Goal: Task Accomplishment & Management: Use online tool/utility

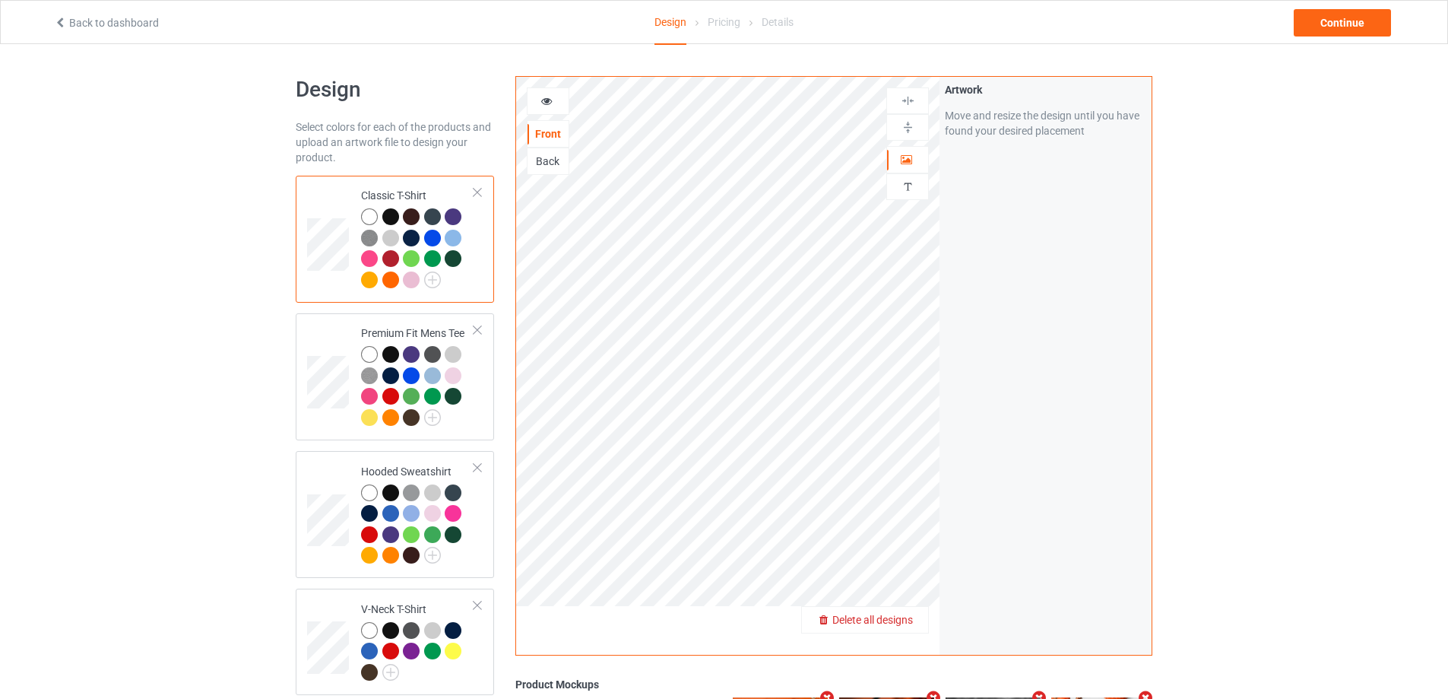
click at [905, 618] on span "Delete all designs" at bounding box center [872, 620] width 81 height 12
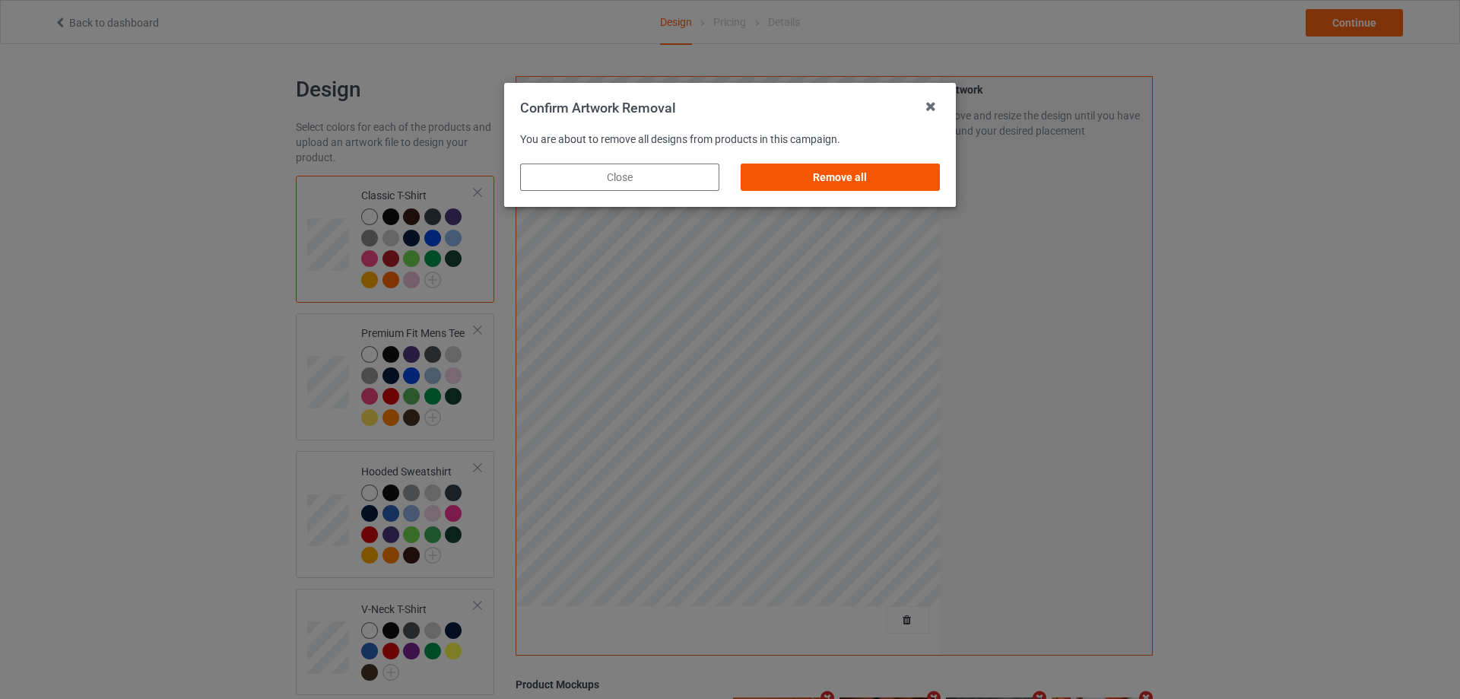
click at [854, 166] on div "Remove all" at bounding box center [839, 176] width 199 height 27
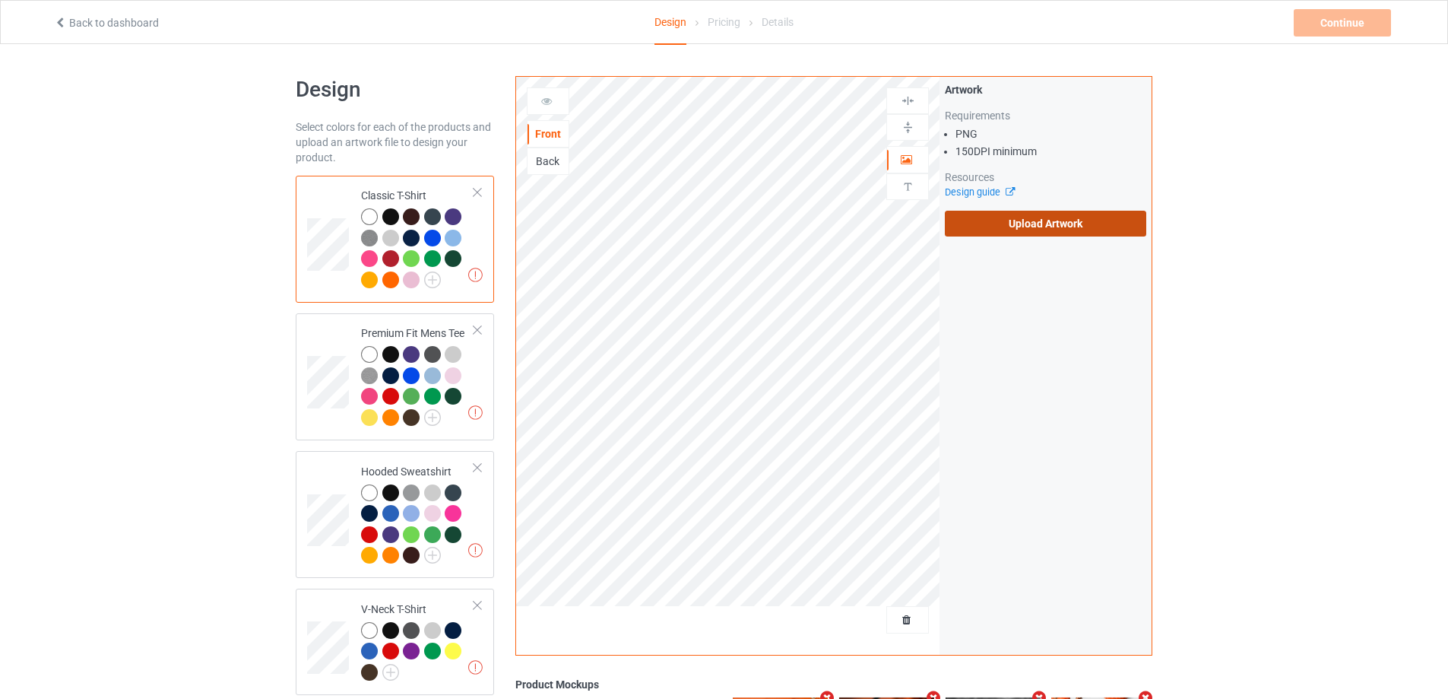
click at [1000, 230] on label "Upload Artwork" at bounding box center [1045, 224] width 201 height 26
click at [0, 0] on input "Upload Artwork" at bounding box center [0, 0] width 0 height 0
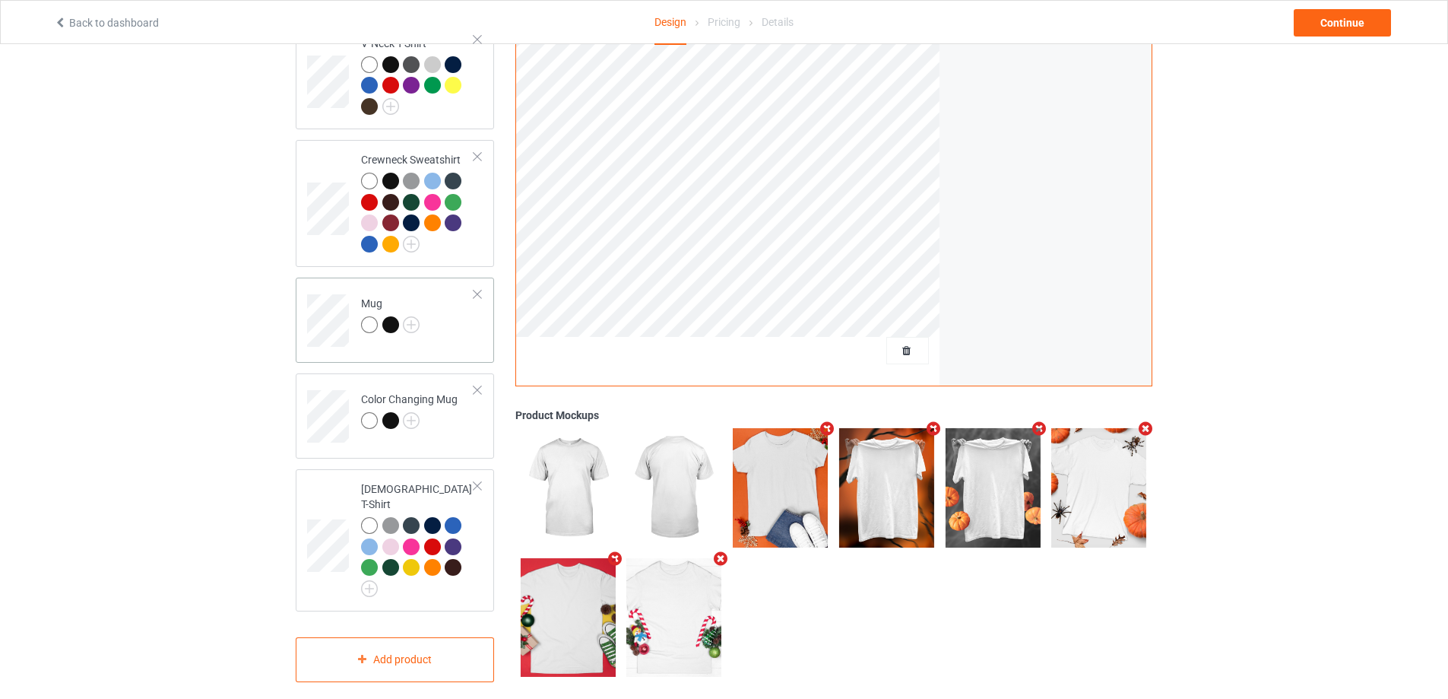
click at [479, 343] on td "Mug" at bounding box center [418, 315] width 130 height 63
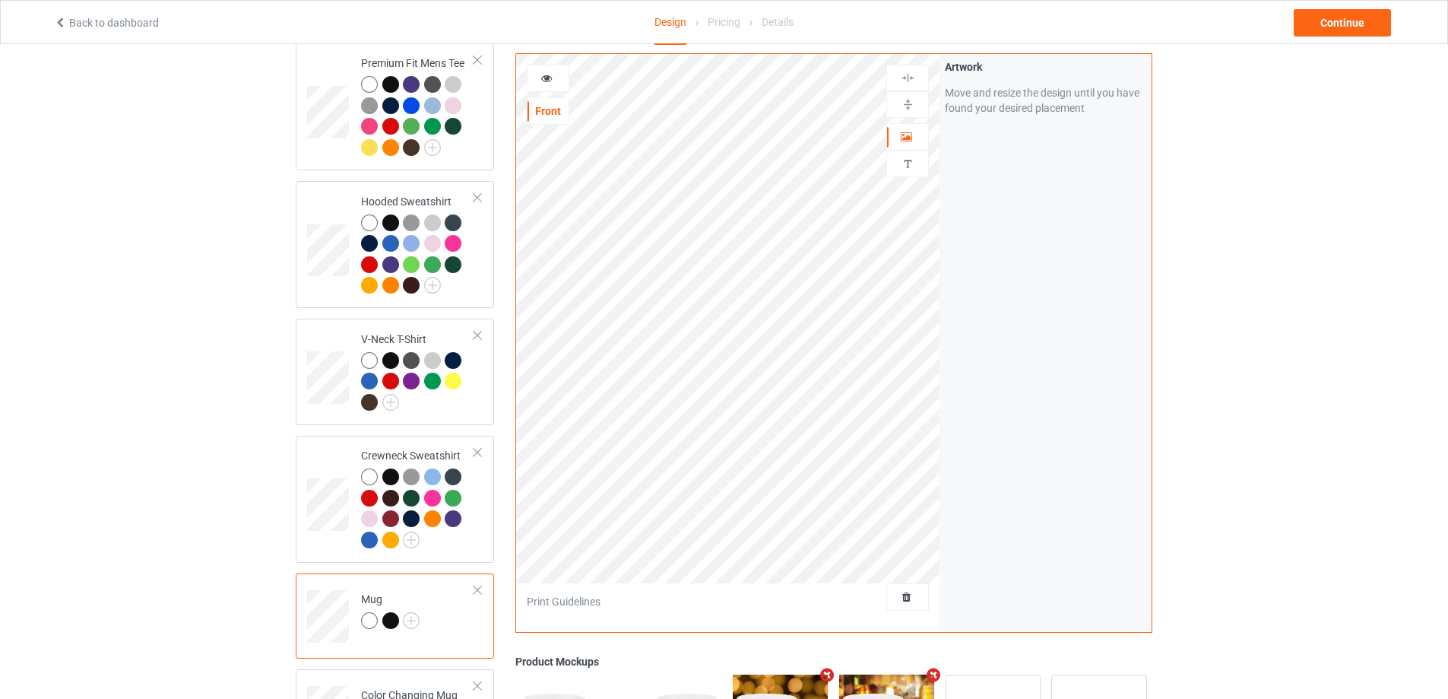
scroll to position [262, 0]
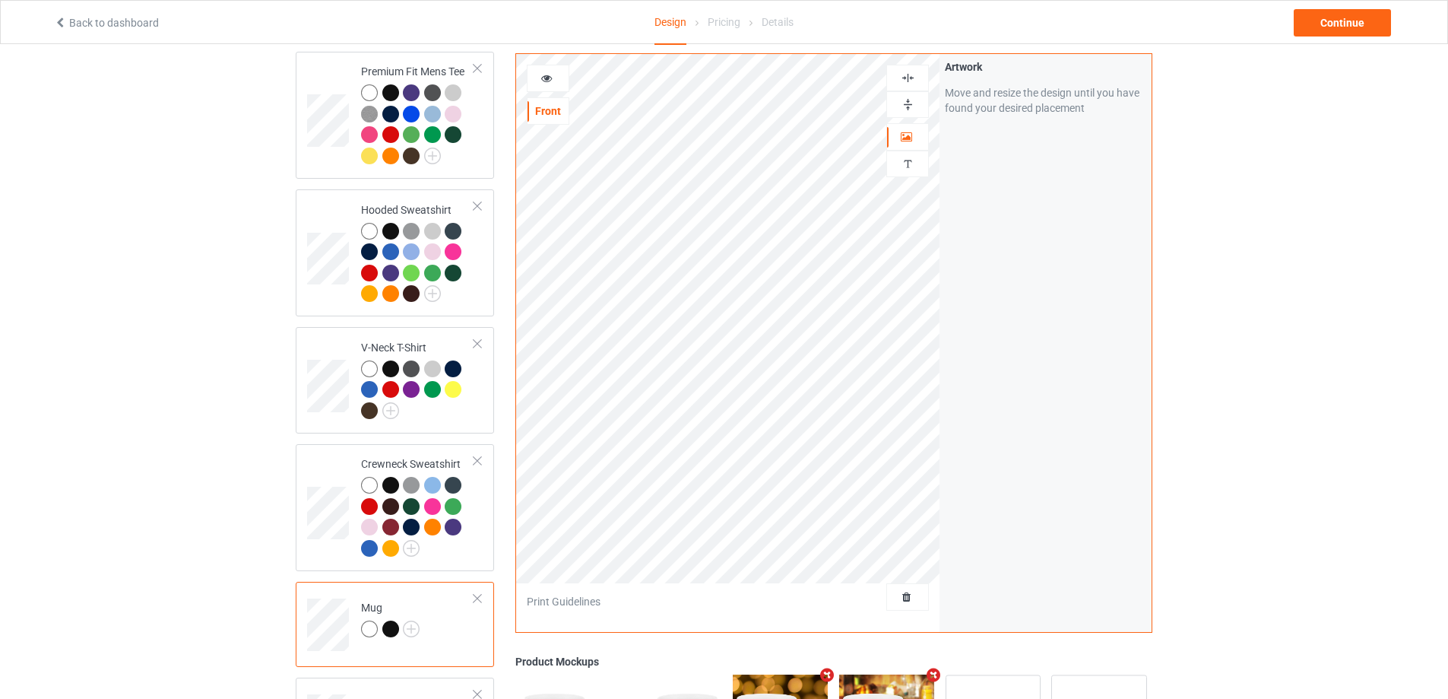
click at [910, 105] on img at bounding box center [908, 104] width 14 height 14
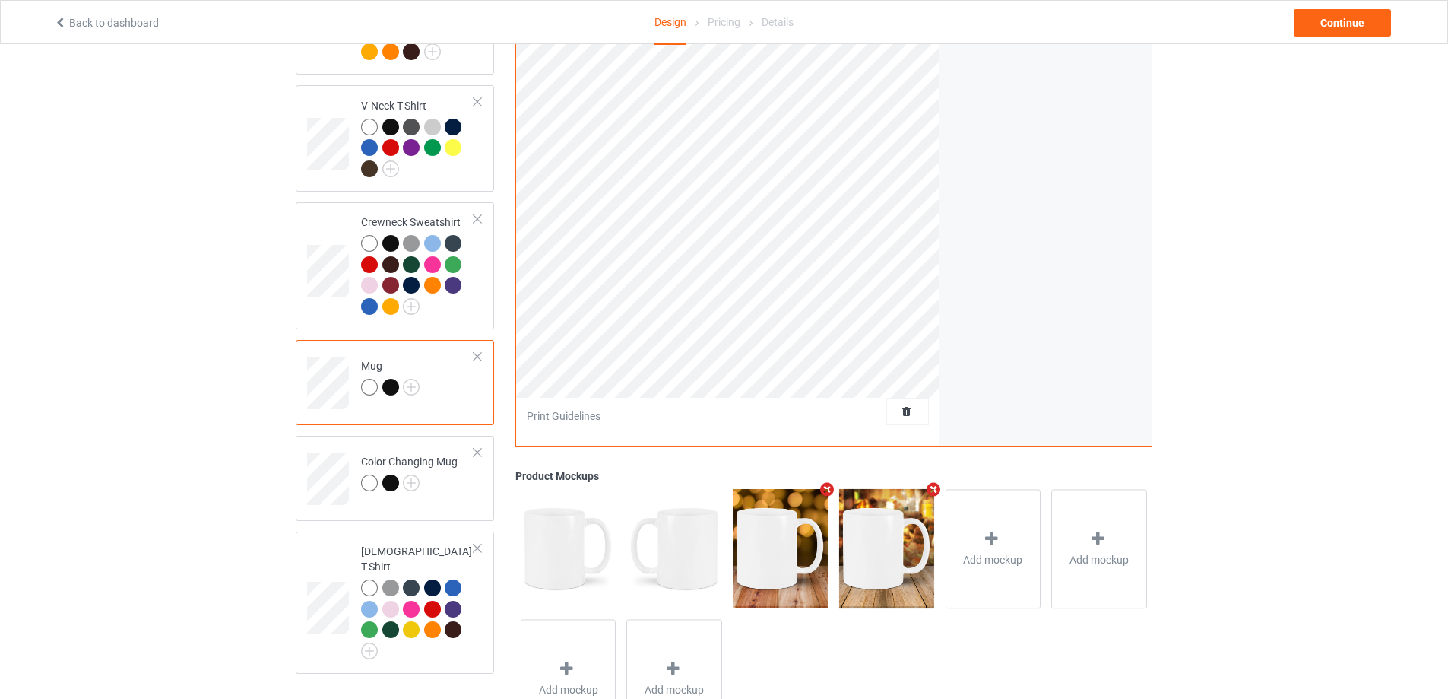
scroll to position [566, 0]
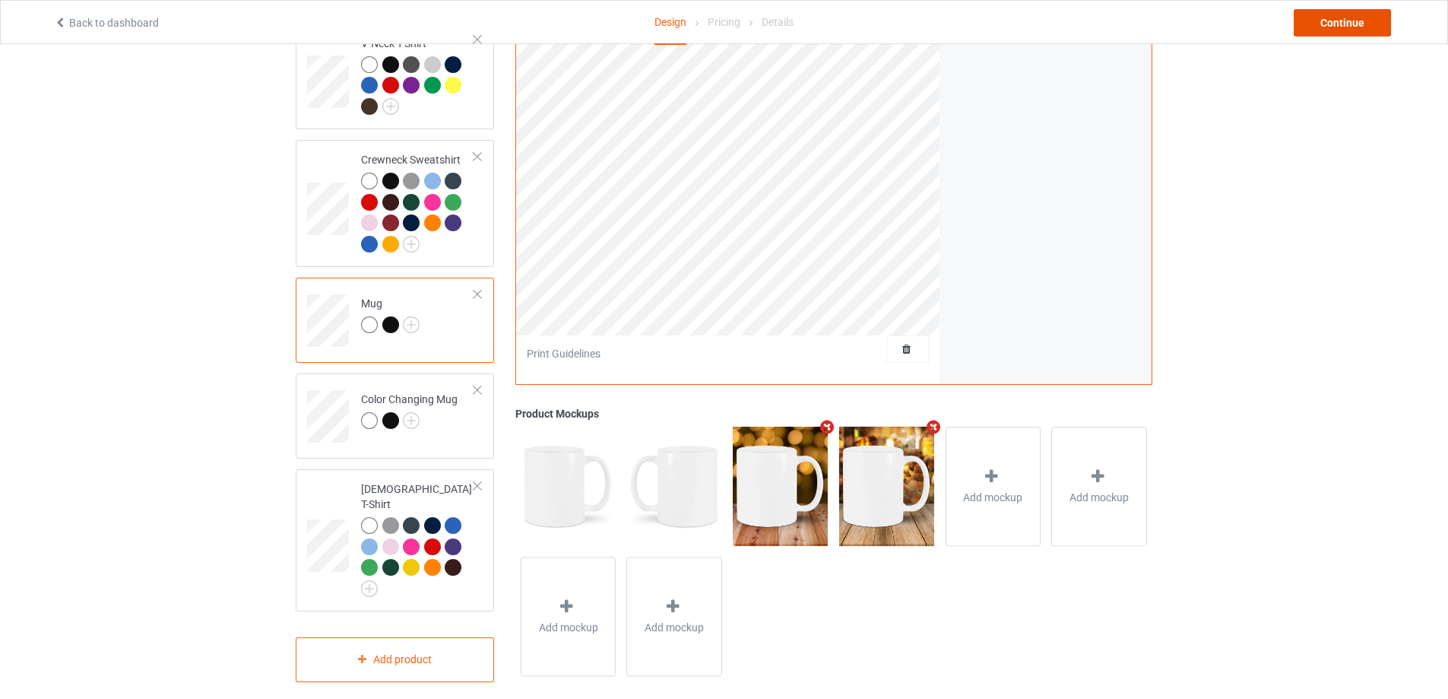
click at [1326, 24] on div "Continue" at bounding box center [1342, 22] width 97 height 27
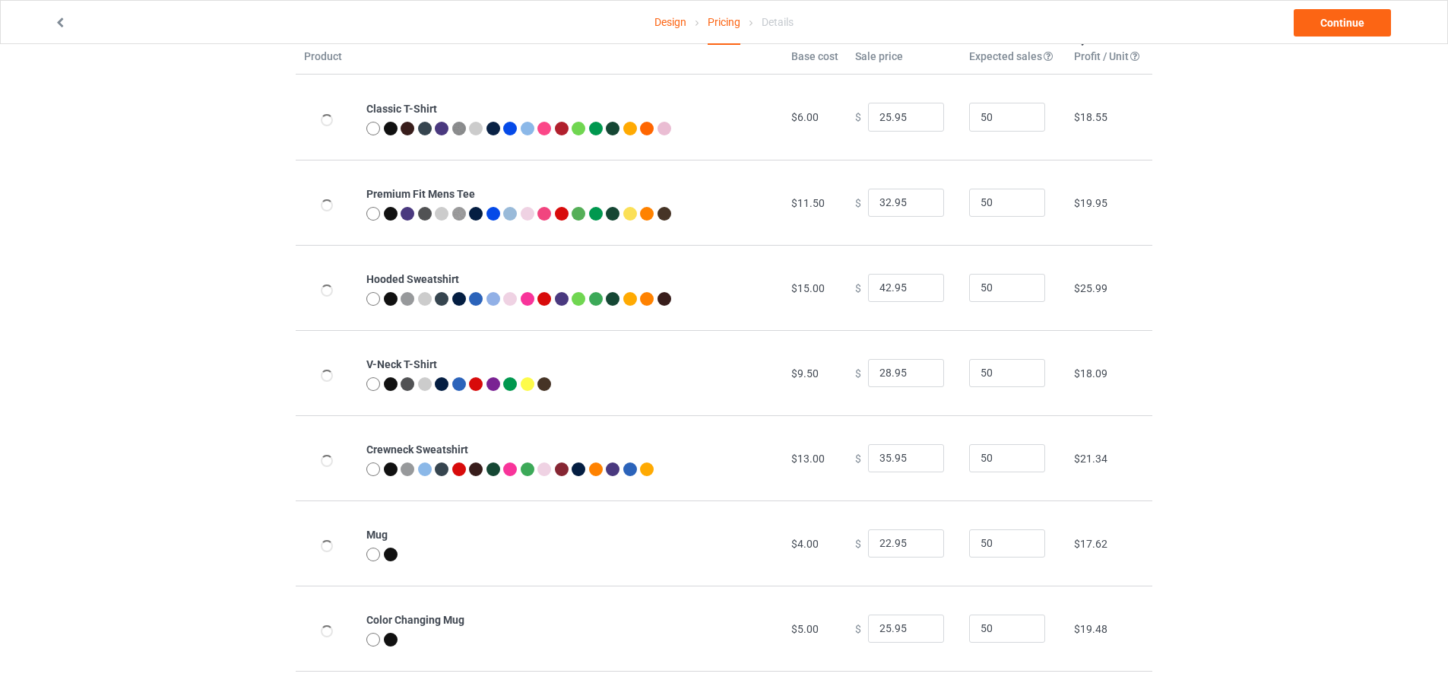
scroll to position [164, 0]
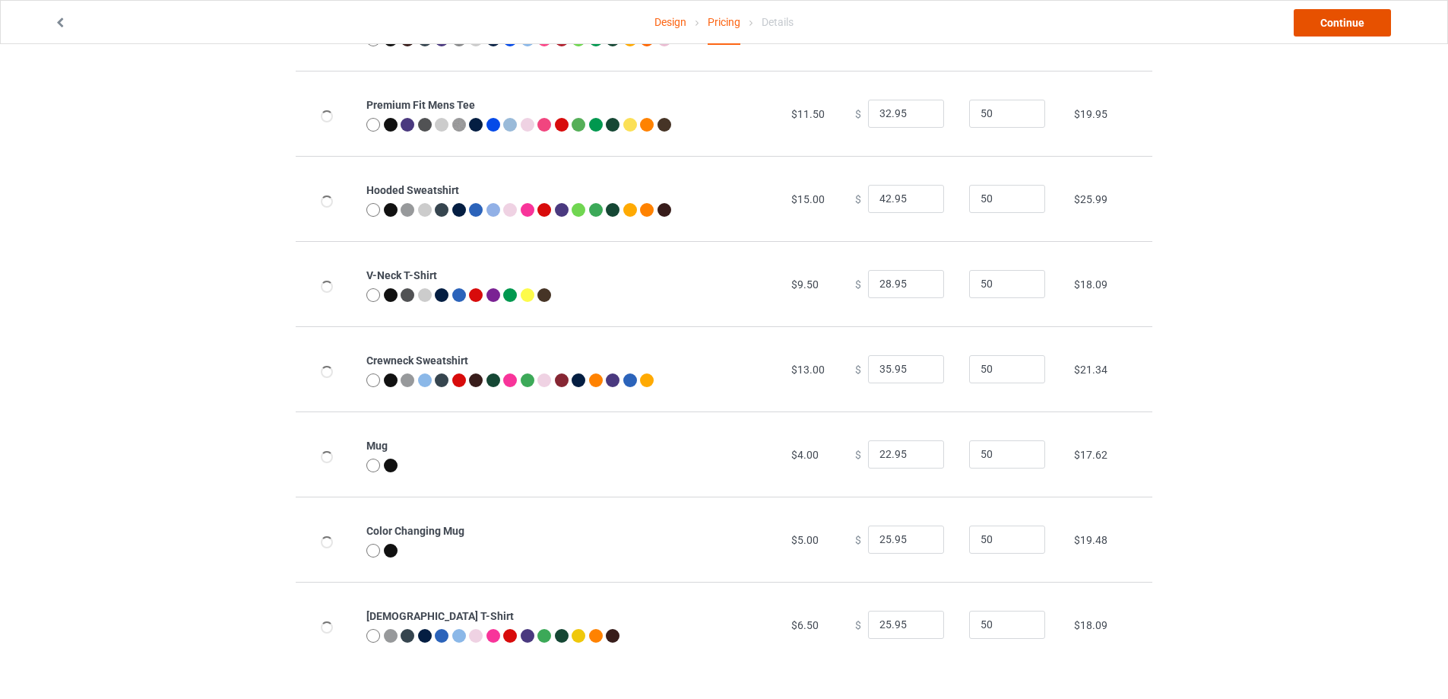
click at [1340, 28] on link "Continue" at bounding box center [1342, 22] width 97 height 27
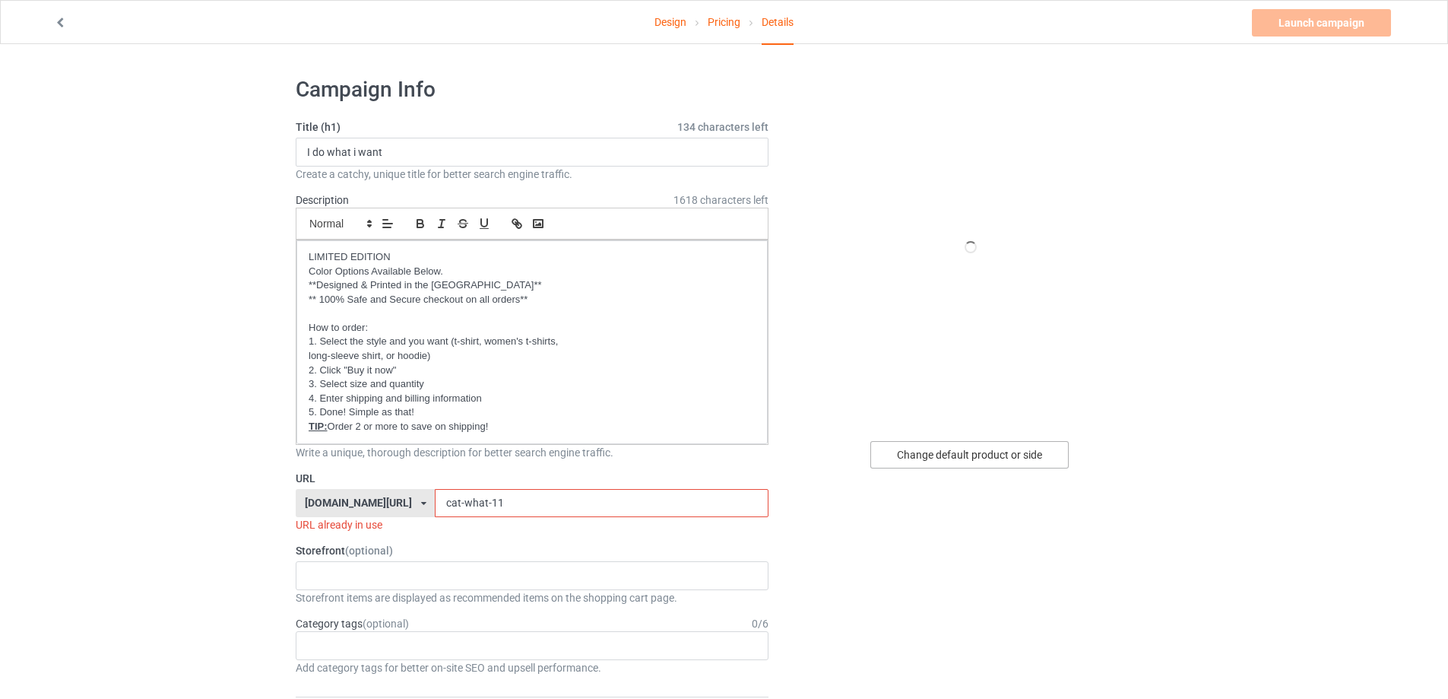
click at [975, 449] on div "Change default product or side" at bounding box center [969, 454] width 198 height 27
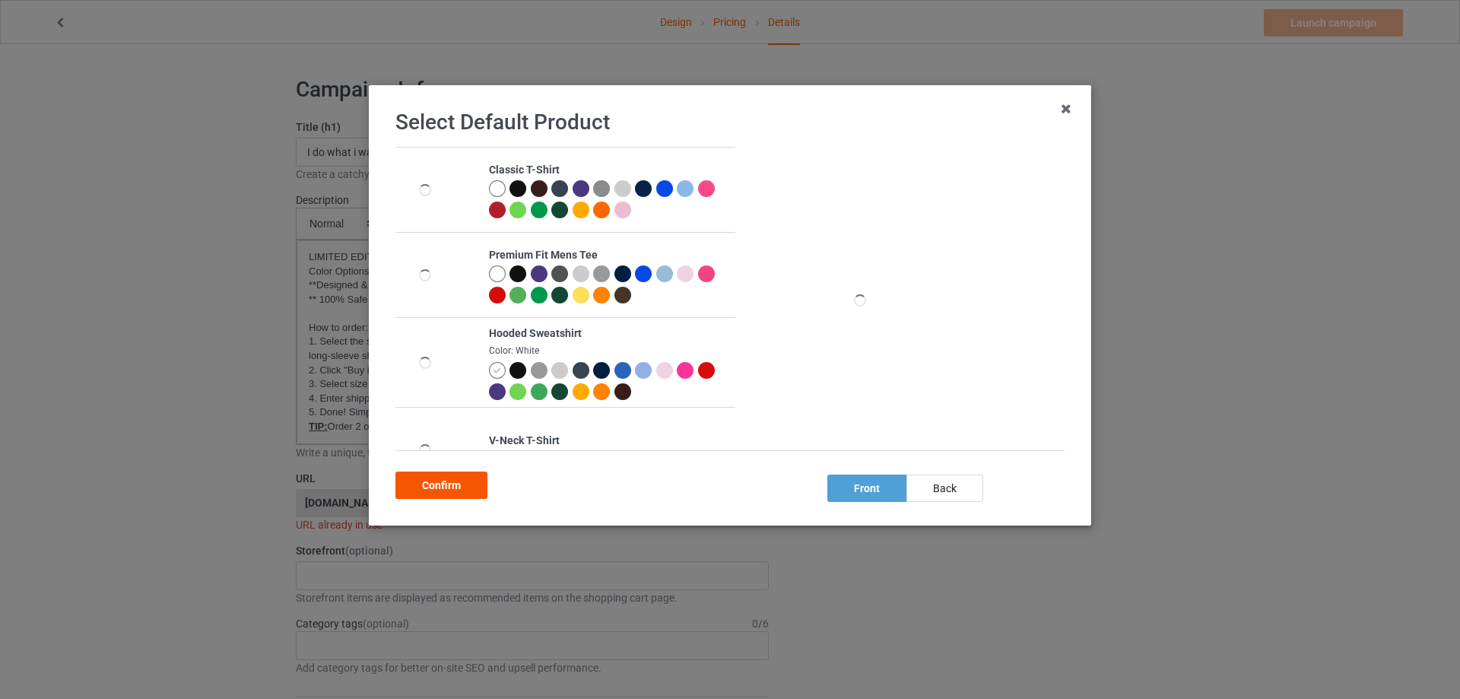
click at [438, 477] on div "Confirm" at bounding box center [441, 484] width 92 height 27
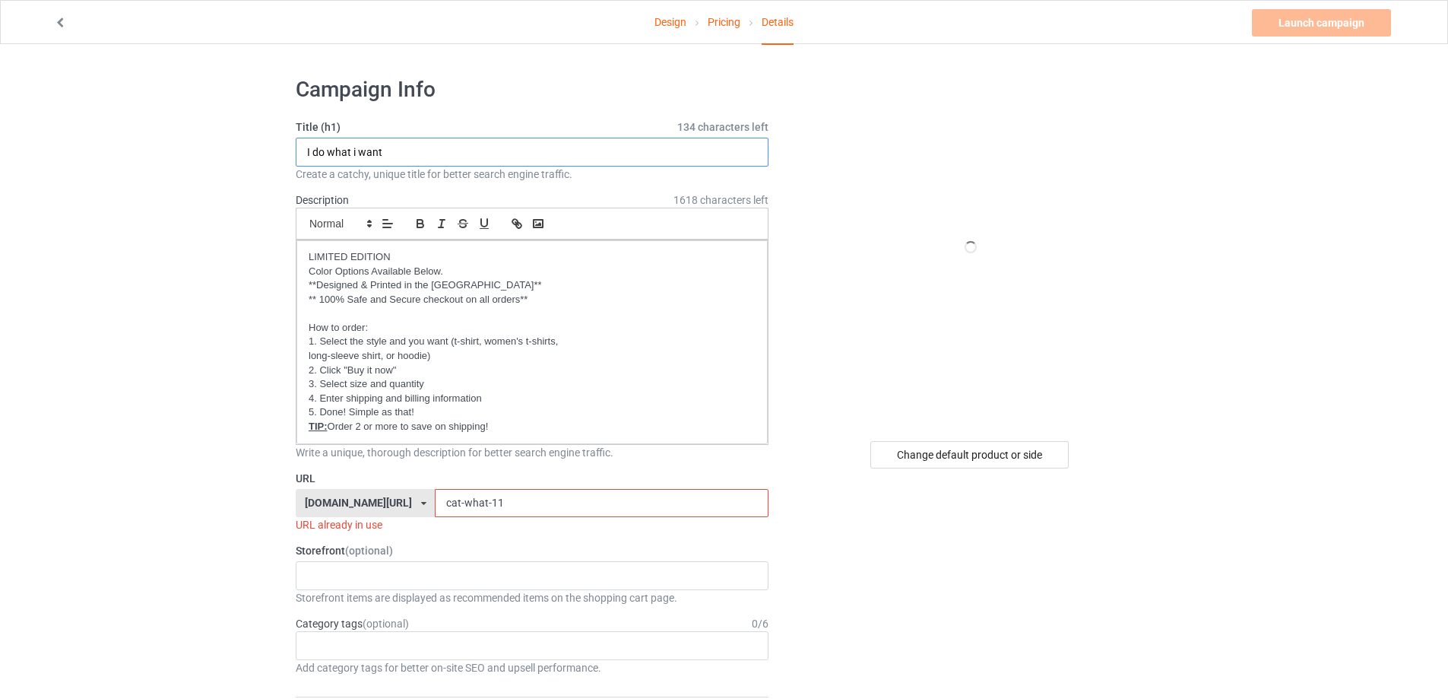
drag, startPoint x: 427, startPoint y: 149, endPoint x: 254, endPoint y: 147, distance: 173.3
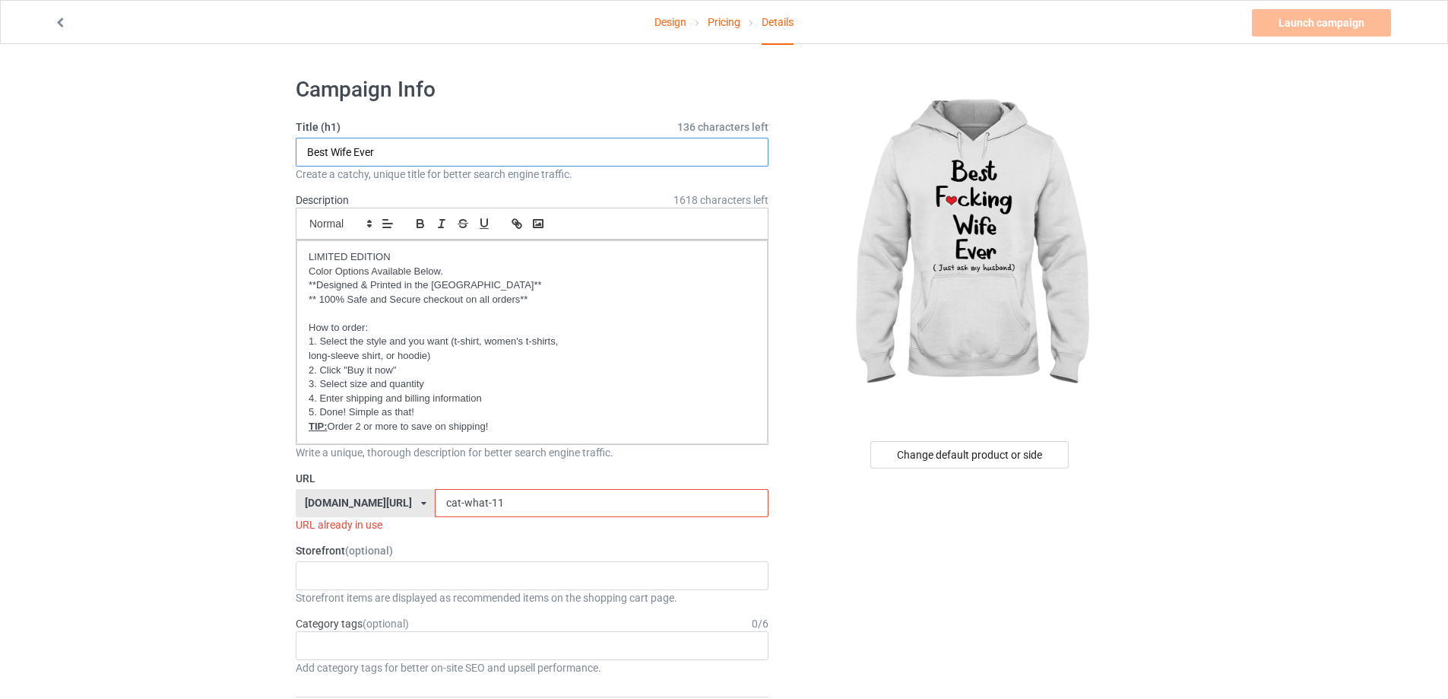
type input "Best Wife Ever"
drag, startPoint x: 497, startPoint y: 504, endPoint x: 378, endPoint y: 504, distance: 119.4
click at [378, 504] on div "[DOMAIN_NAME][URL] [DOMAIN_NAME][URL] [DOMAIN_NAME][URL] [DOMAIN_NAME][URL] [DO…" at bounding box center [532, 503] width 473 height 29
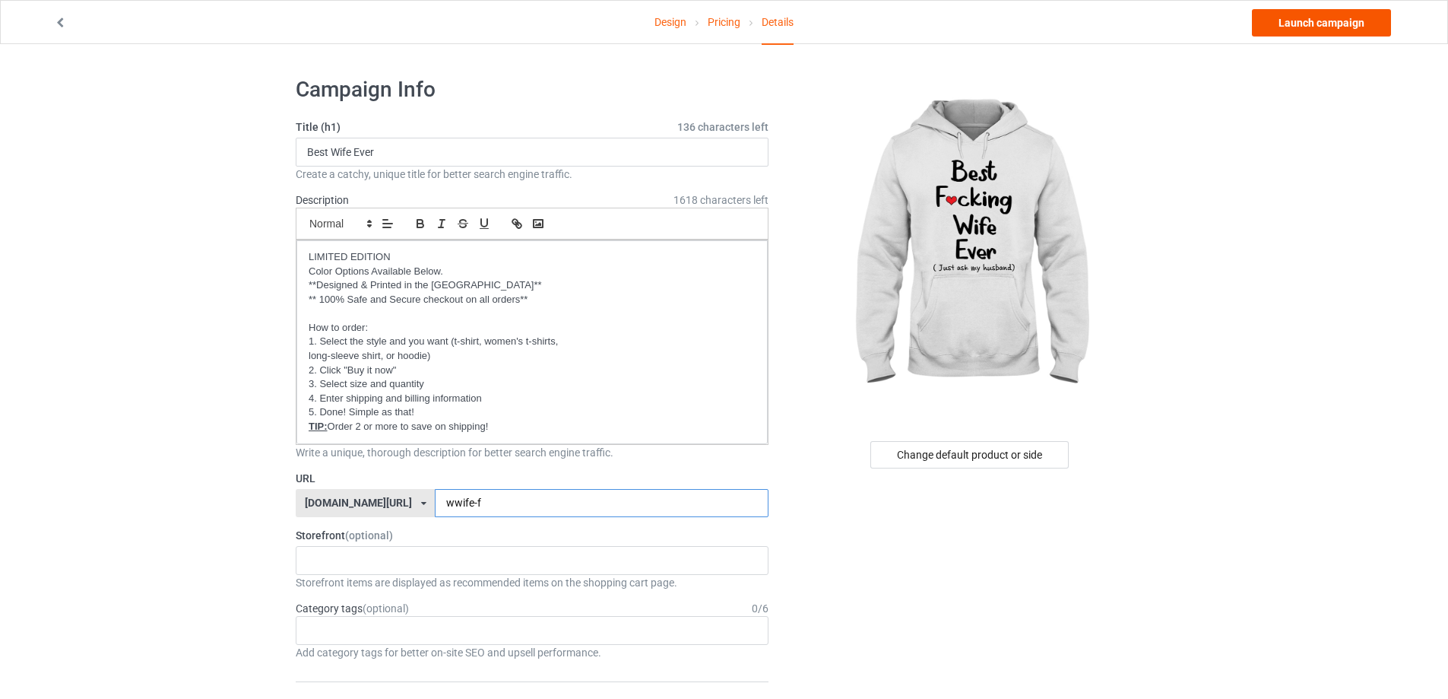
type input "wwife-f"
click at [1355, 27] on link "Launch campaign" at bounding box center [1321, 22] width 139 height 27
